Goal: Information Seeking & Learning: Learn about a topic

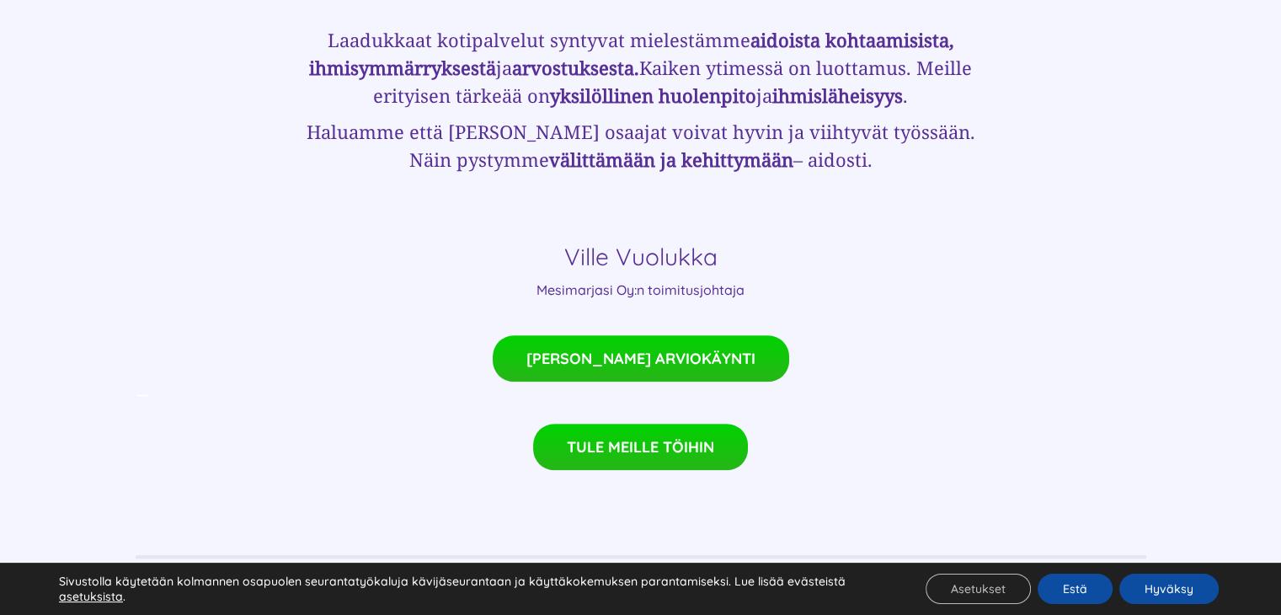
scroll to position [1194, 0]
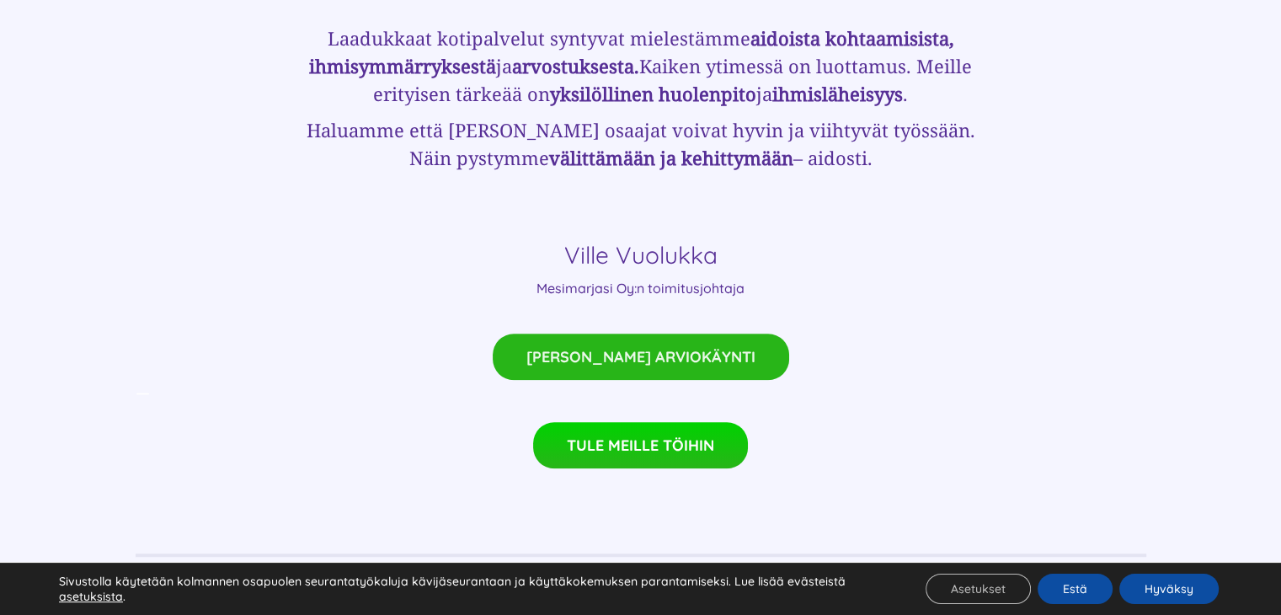
click at [642, 348] on span "[PERSON_NAME] ARVIOKÄYNTI" at bounding box center [640, 357] width 229 height 18
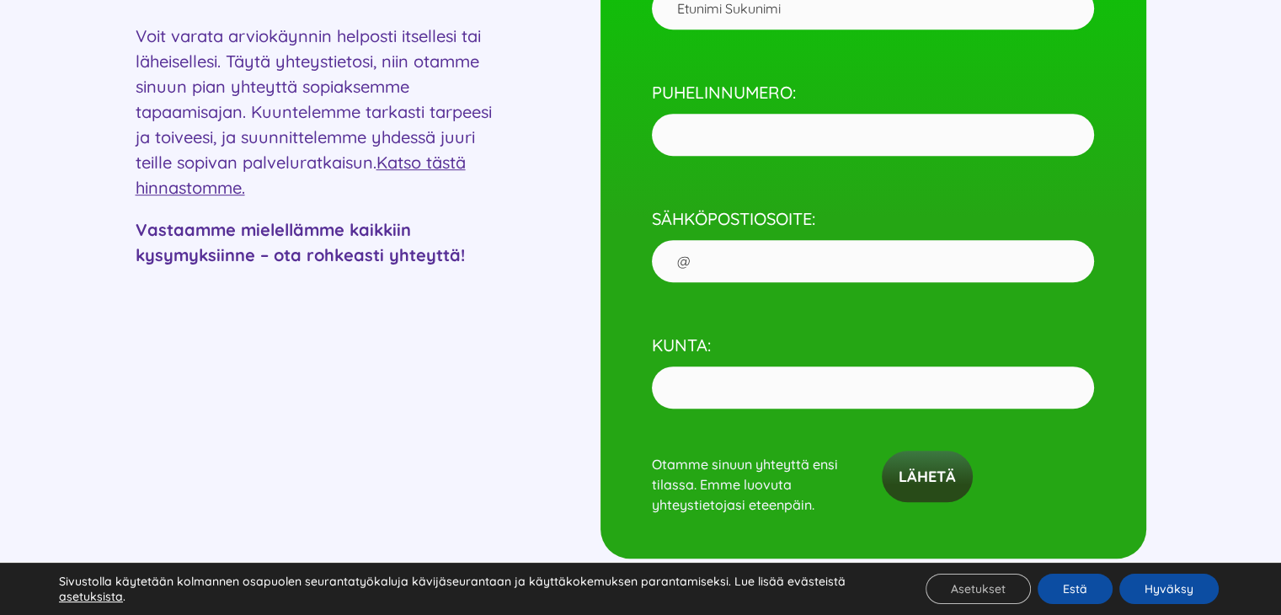
scroll to position [871, 0]
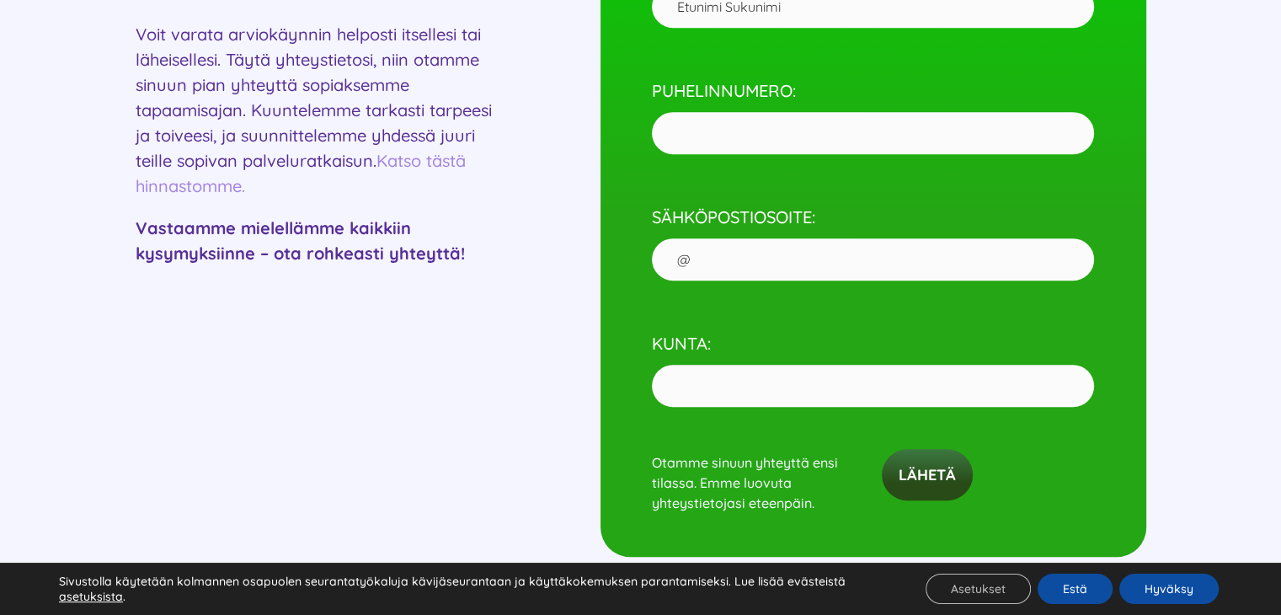
click at [419, 161] on link "Katso tästä hinnastomme." at bounding box center [301, 173] width 330 height 46
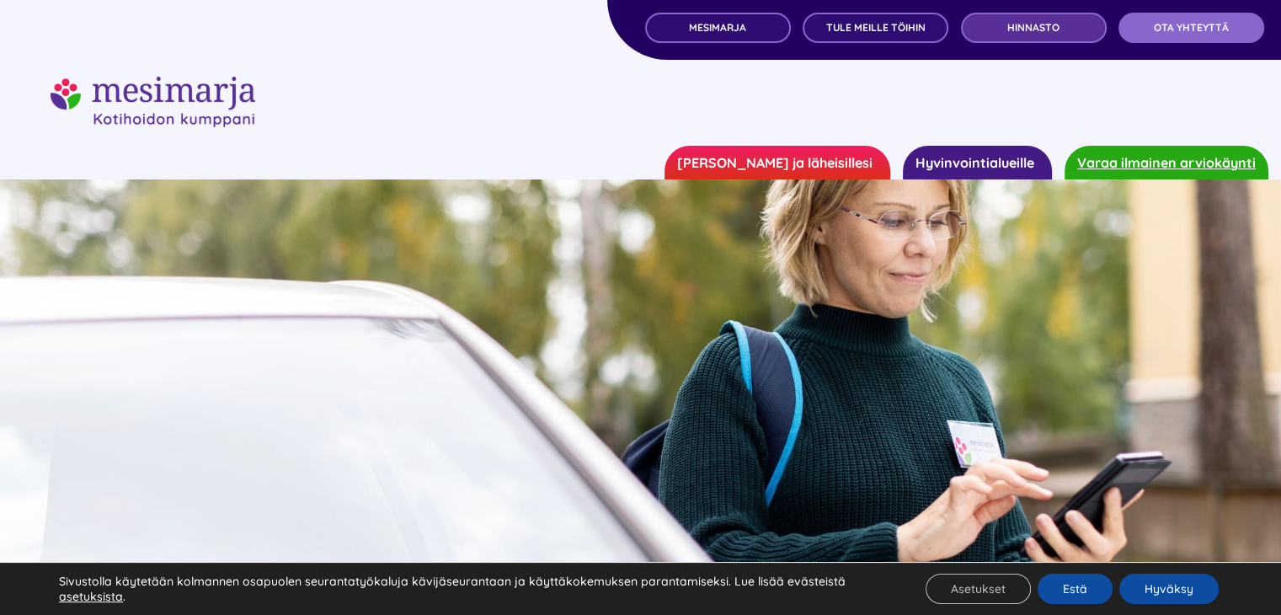
click at [1043, 29] on span "Hinnasto" at bounding box center [1033, 28] width 52 height 12
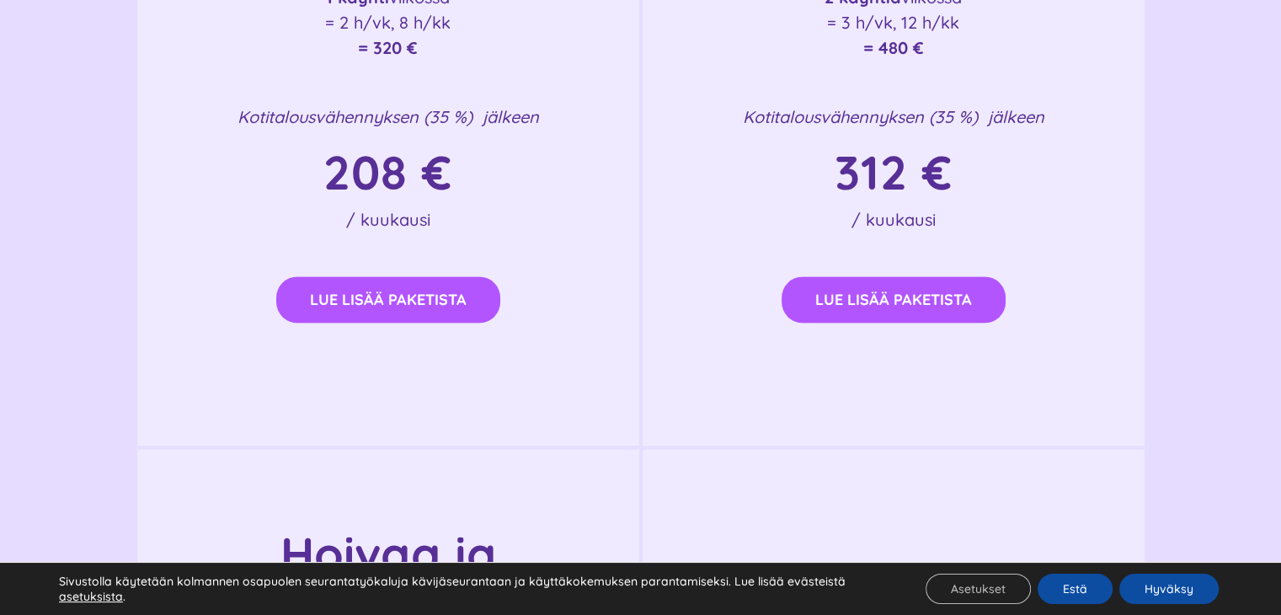
scroll to position [2678, 0]
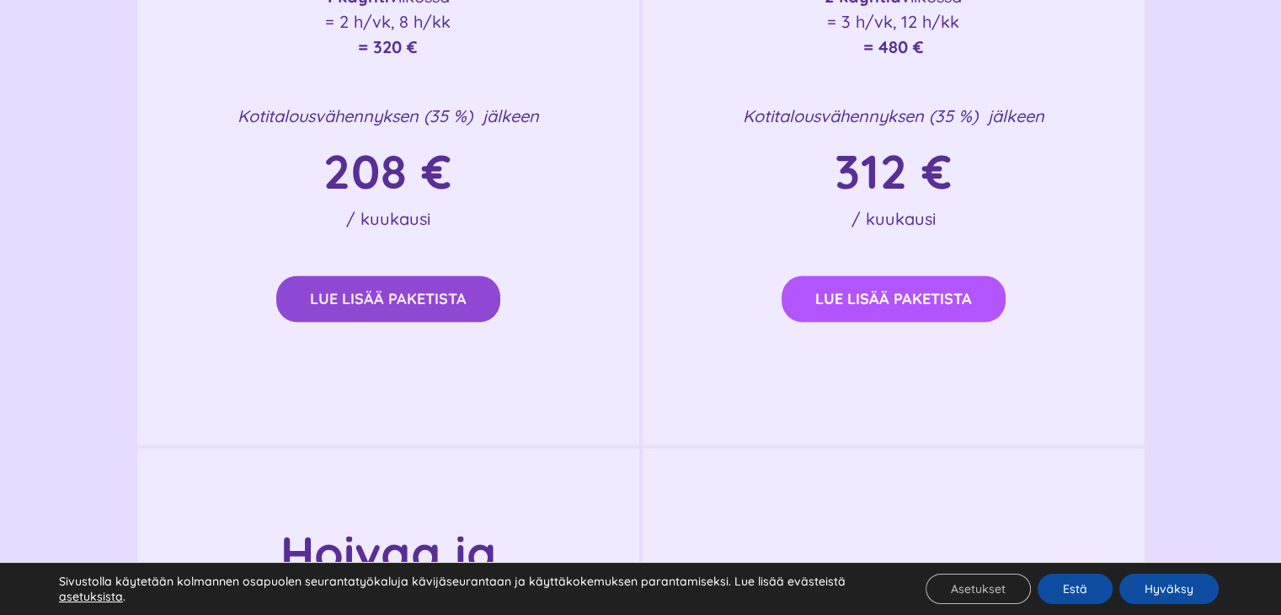
click at [394, 290] on span "Lue lisää paketista" at bounding box center [388, 299] width 157 height 18
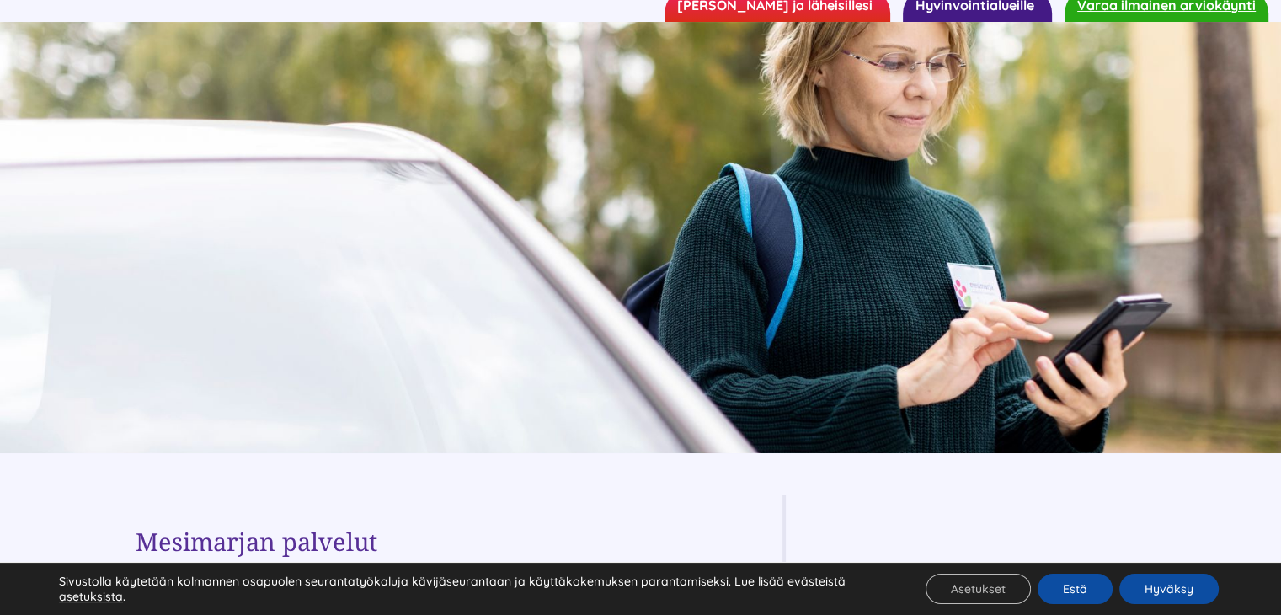
scroll to position [0, 0]
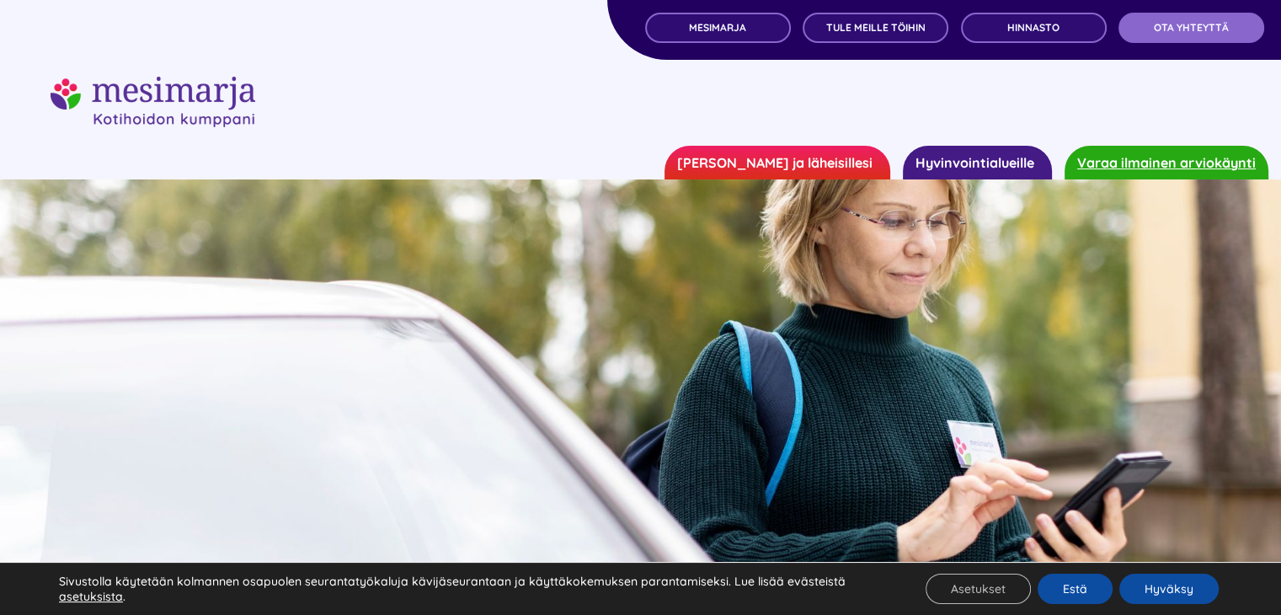
click at [798, 156] on link "[PERSON_NAME] ja läheisillesi" at bounding box center [777, 163] width 226 height 34
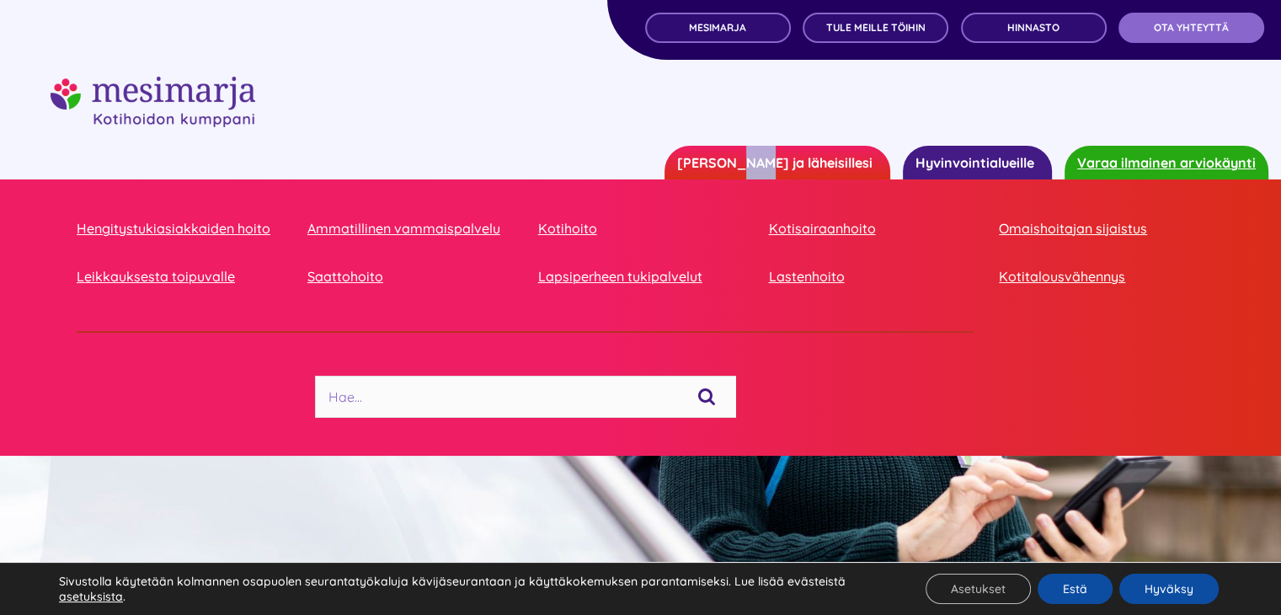
click at [798, 156] on link "[PERSON_NAME] ja läheisillesi" at bounding box center [777, 163] width 226 height 34
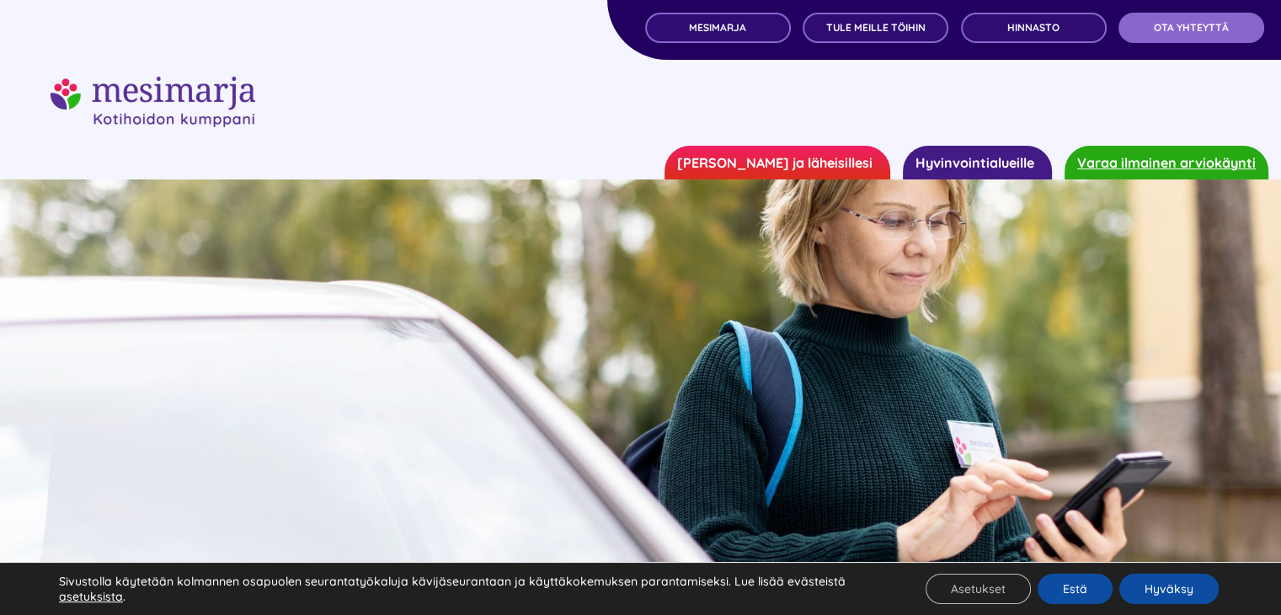
click at [772, 163] on link "[PERSON_NAME] ja läheisillesi" at bounding box center [777, 163] width 226 height 34
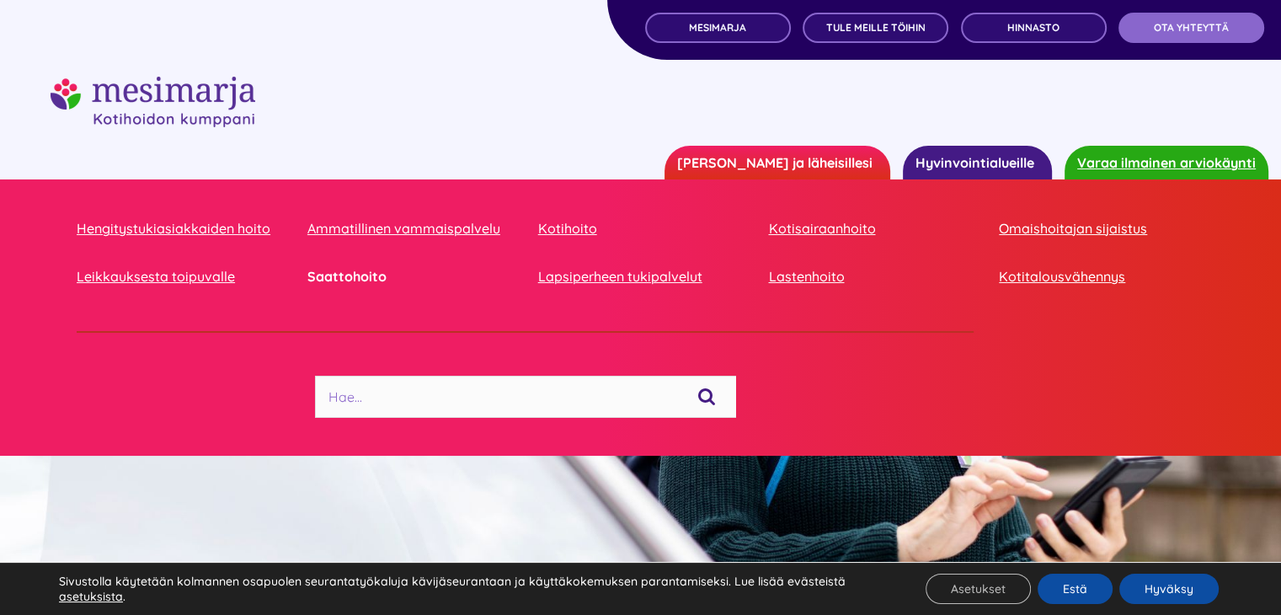
click at [347, 277] on link "Saattohoito" at bounding box center [409, 276] width 205 height 23
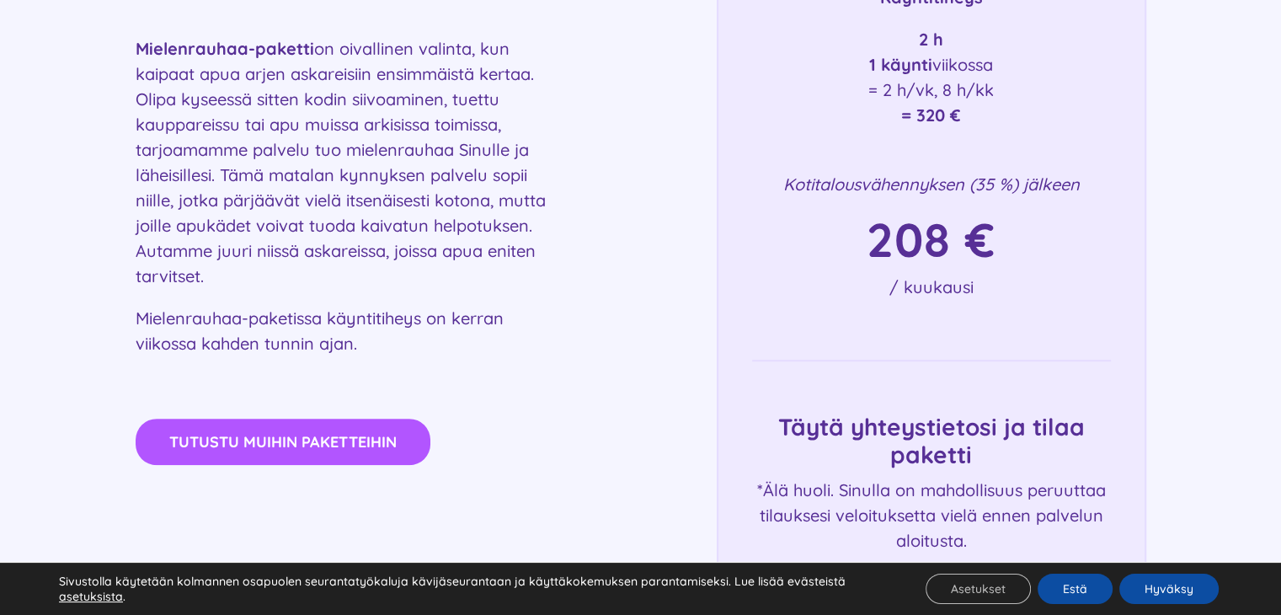
scroll to position [894, 0]
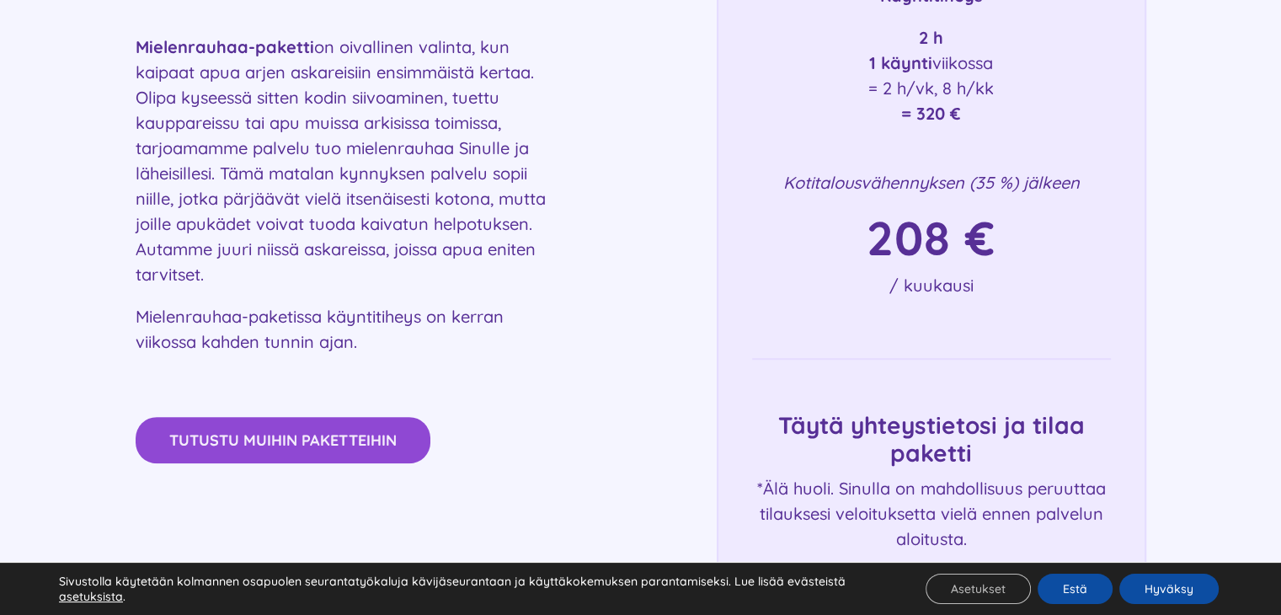
click at [238, 449] on link "Tutustu muihin paketteihin" at bounding box center [283, 440] width 295 height 46
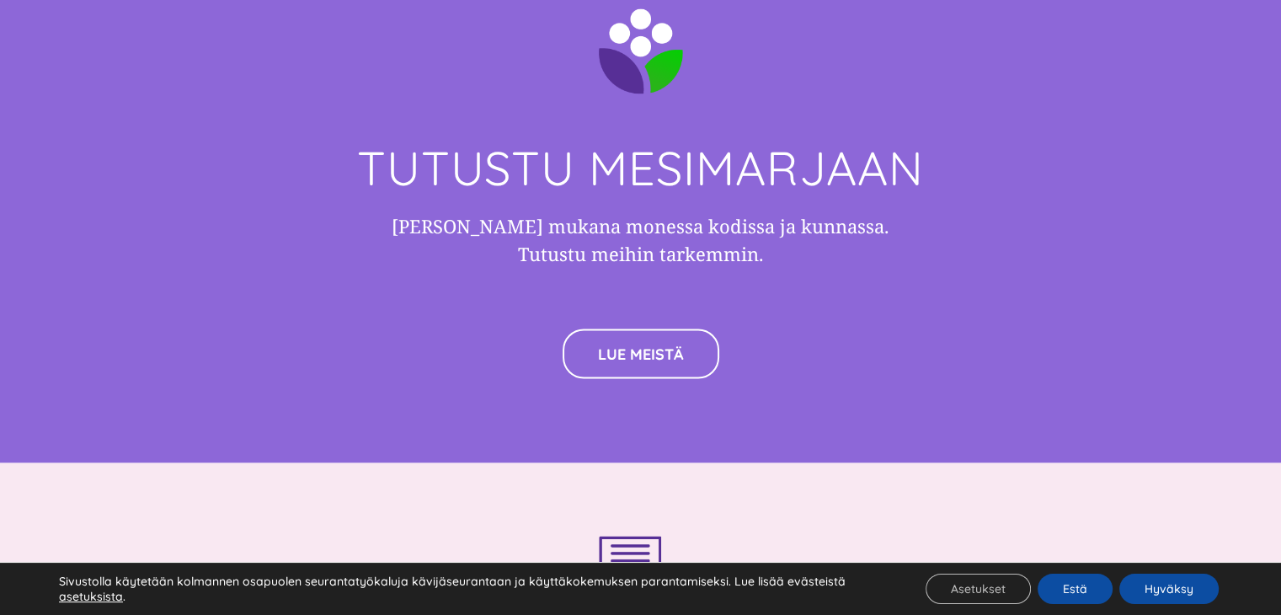
scroll to position [2980, 0]
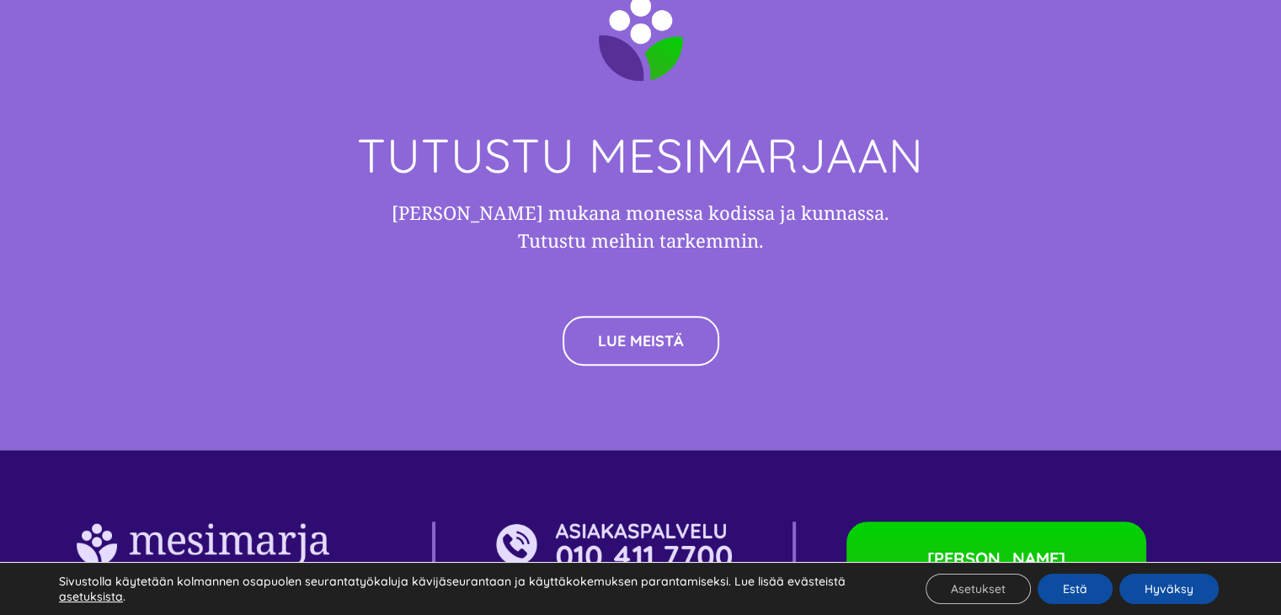
scroll to position [1694, 0]
click at [582, 334] on link "LUE MEISTÄ" at bounding box center [641, 341] width 157 height 50
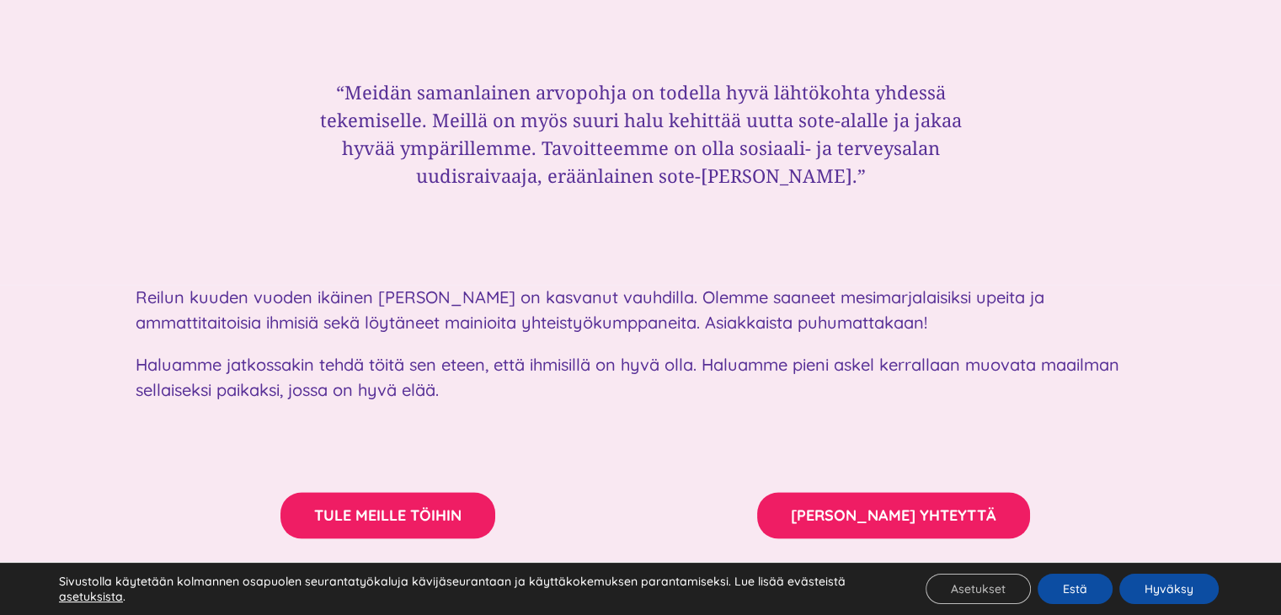
scroll to position [2567, 0]
